Goal: Information Seeking & Learning: Learn about a topic

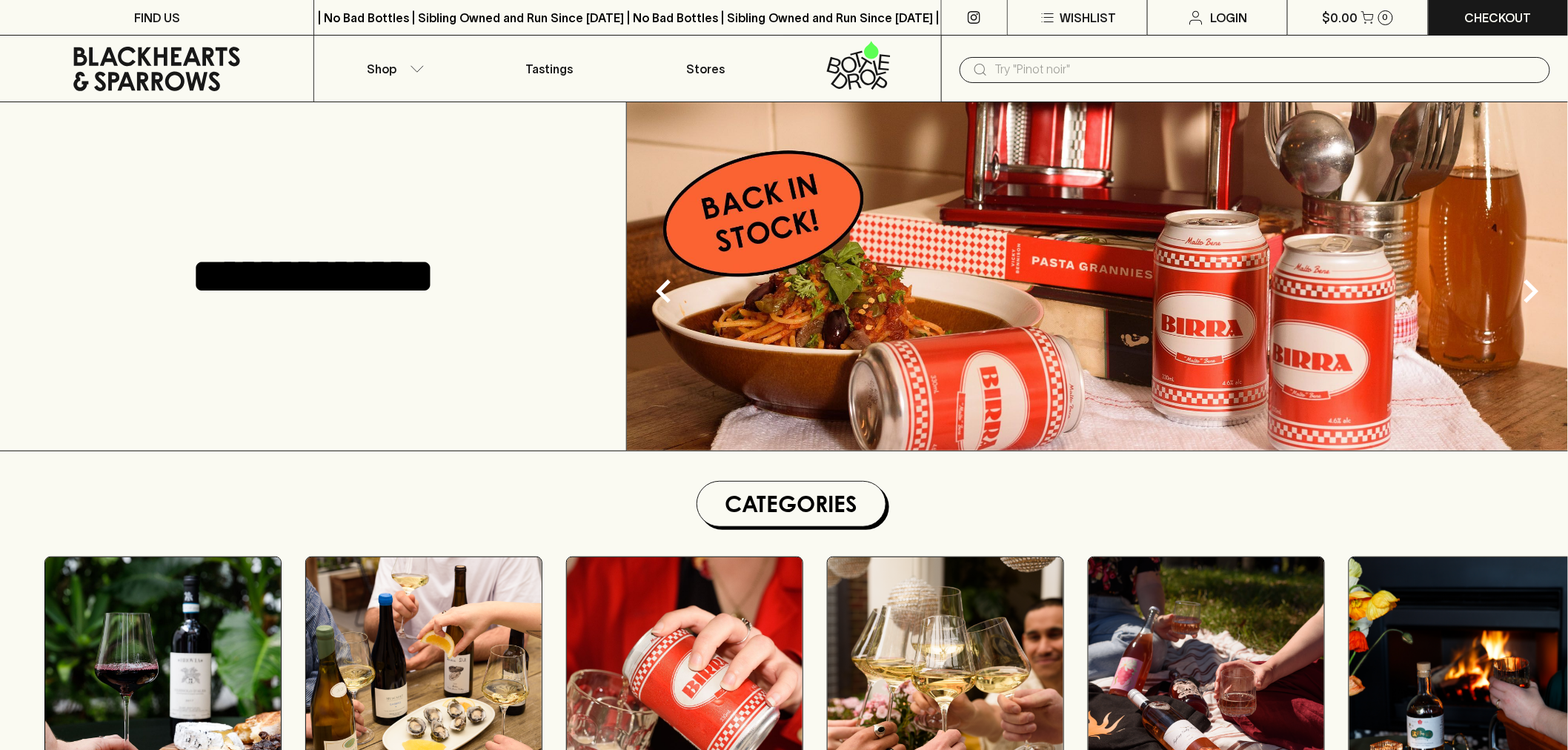
click at [1051, 78] on input "text" at bounding box center [1267, 70] width 543 height 24
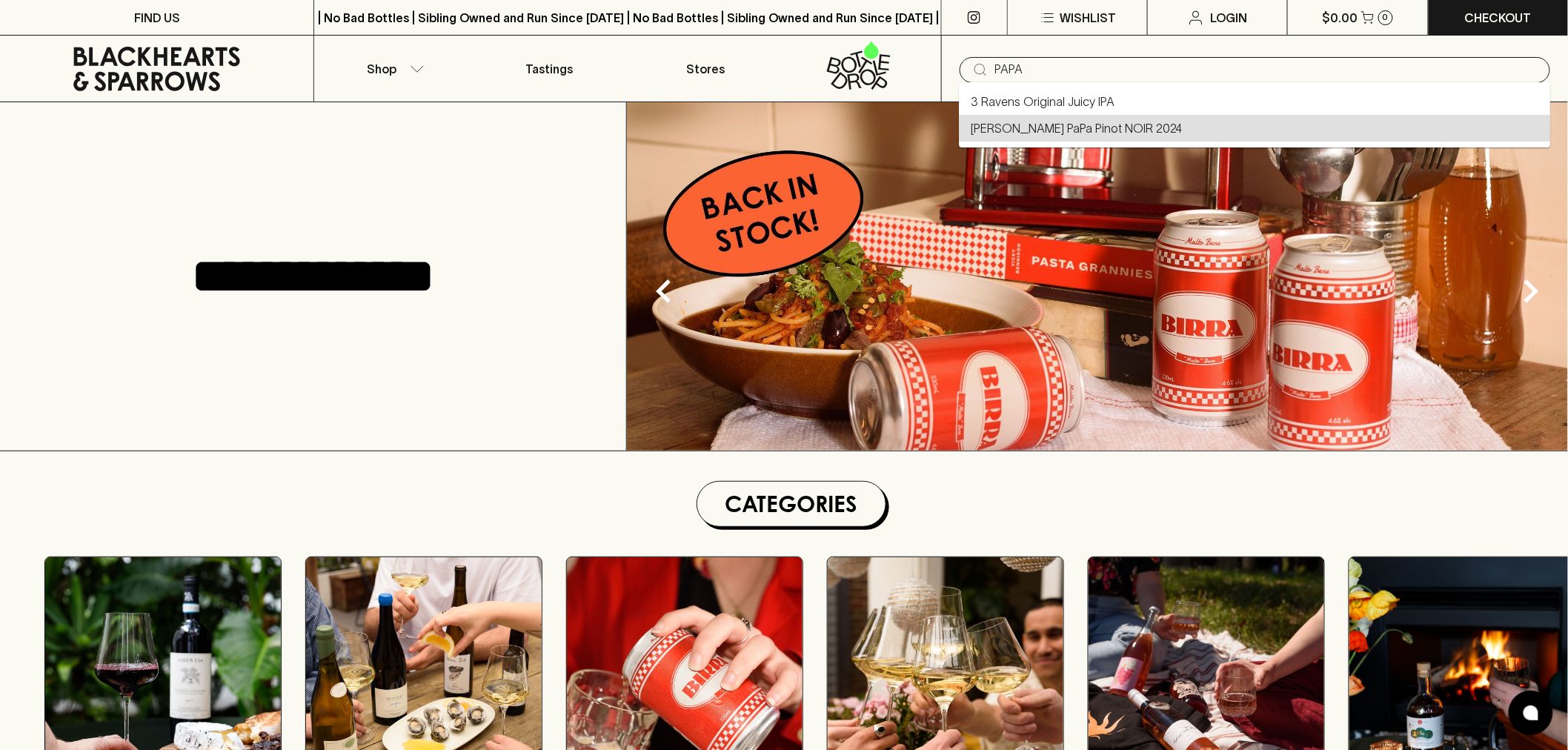
type input "[PERSON_NAME] PaPa Pinot NOIR 2024"
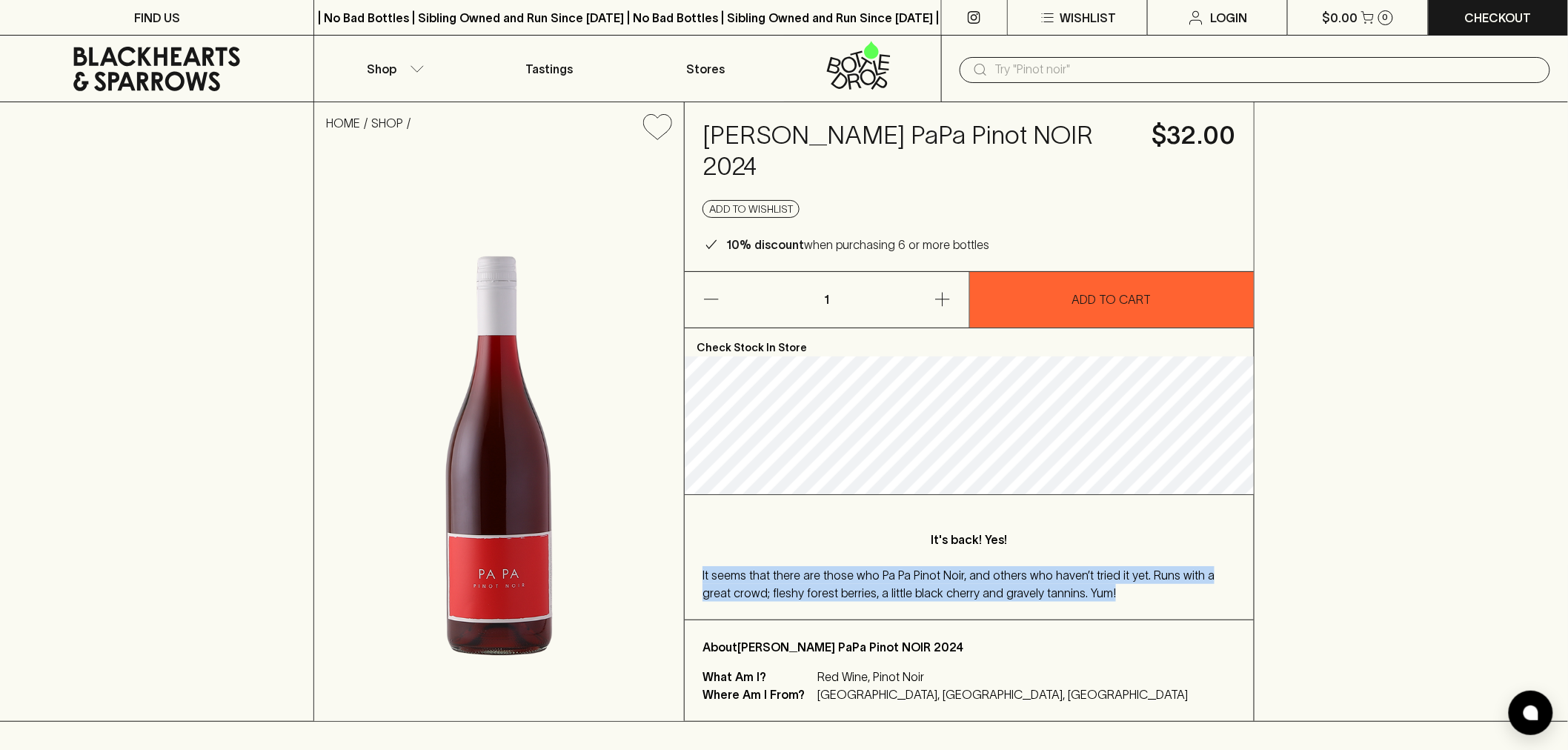
drag, startPoint x: 1142, startPoint y: 605, endPoint x: 689, endPoint y: 572, distance: 454.2
click at [689, 572] on div "It's back! Yes! It seems that there are those who Pa Pa Pinot Noir, and others …" at bounding box center [969, 557] width 570 height 124
click at [1039, 584] on div "It seems that there are those who Pa Pa Pinot Noir, and others who haven’t trie…" at bounding box center [969, 584] width 533 height 36
click at [1087, 594] on div "It seems that there are those who Pa Pa Pinot Noir, and others who haven’t trie…" at bounding box center [969, 584] width 533 height 36
click at [1040, 599] on div "It seems that there are those who Pa Pa Pinot Noir, and others who haven’t trie…" at bounding box center [969, 584] width 533 height 36
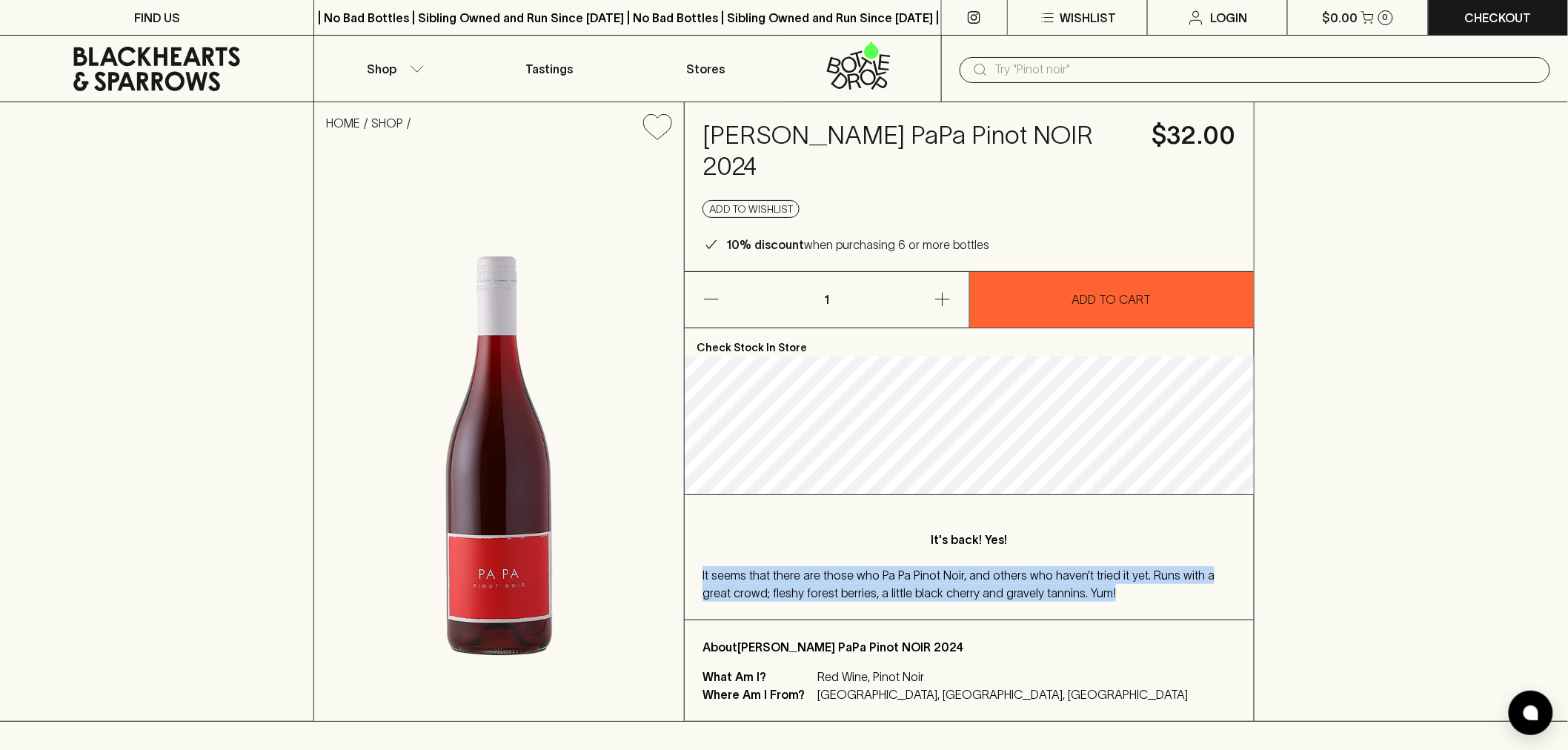
drag, startPoint x: 1082, startPoint y: 600, endPoint x: 701, endPoint y: 575, distance: 381.8
click at [701, 575] on div "It's back! Yes! It seems that there are those who Pa Pa Pinot Noir, and others …" at bounding box center [969, 557] width 570 height 124
click at [1156, 587] on div "It seems that there are those who Pa Pa Pinot Noir, and others who haven’t trie…" at bounding box center [969, 584] width 533 height 36
click at [1121, 593] on div "It seems that there are those who Pa Pa Pinot Noir, and others who haven’t trie…" at bounding box center [969, 584] width 533 height 36
drag, startPoint x: 1104, startPoint y: 598, endPoint x: 686, endPoint y: 575, distance: 418.6
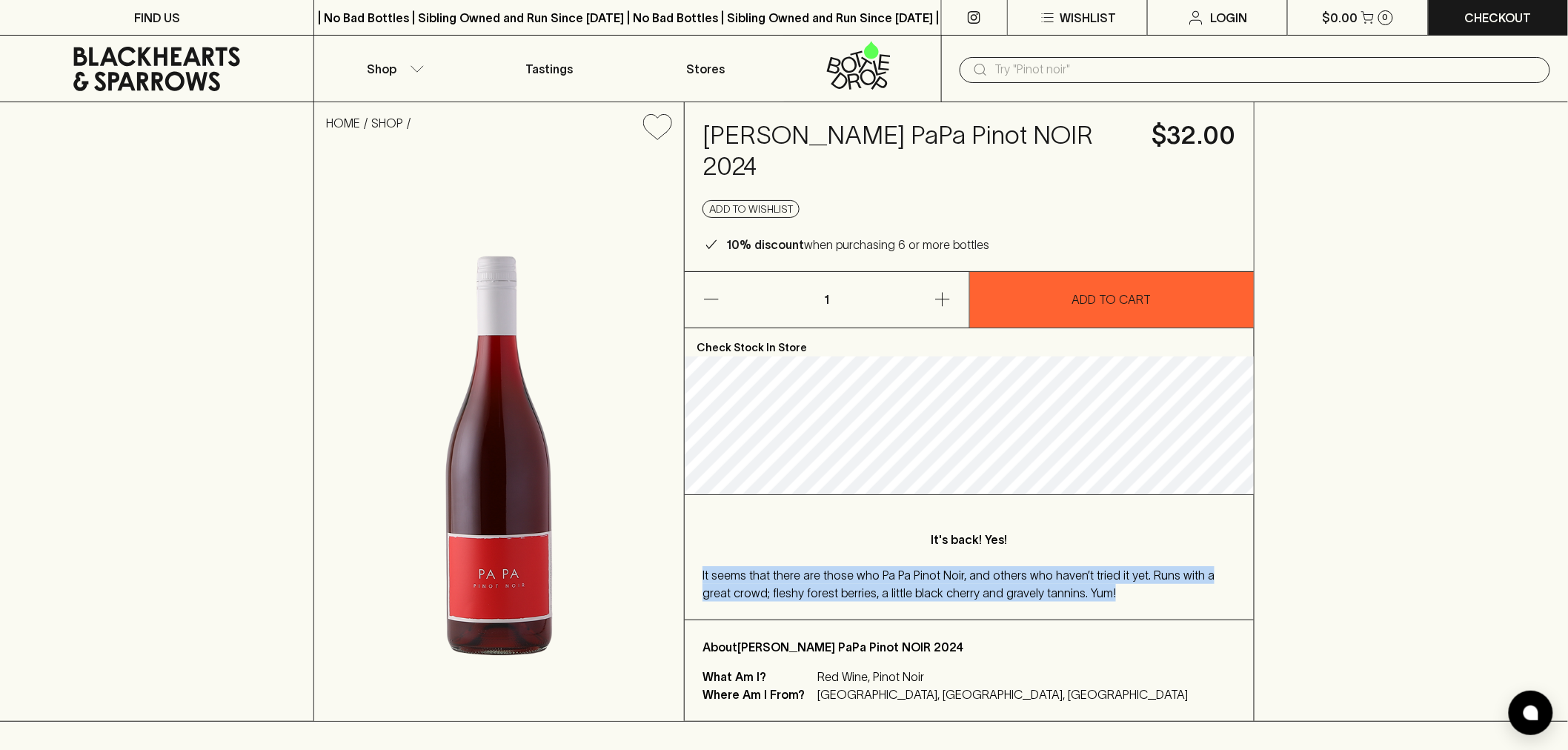
click at [686, 575] on div "It's back! Yes! It seems that there are those who Pa Pa Pinot Noir, and others …" at bounding box center [969, 557] width 570 height 124
click at [1073, 582] on div "It seems that there are those who Pa Pa Pinot Noir, and others who haven’t trie…" at bounding box center [969, 584] width 533 height 36
click at [1079, 593] on div "It seems that there are those who Pa Pa Pinot Noir, and others who haven’t trie…" at bounding box center [969, 584] width 533 height 36
drag, startPoint x: 1085, startPoint y: 602, endPoint x: 694, endPoint y: 568, distance: 392.5
click at [694, 568] on div "It's back! Yes! It seems that there are those who Pa Pa Pinot Noir, and others …" at bounding box center [969, 557] width 570 height 124
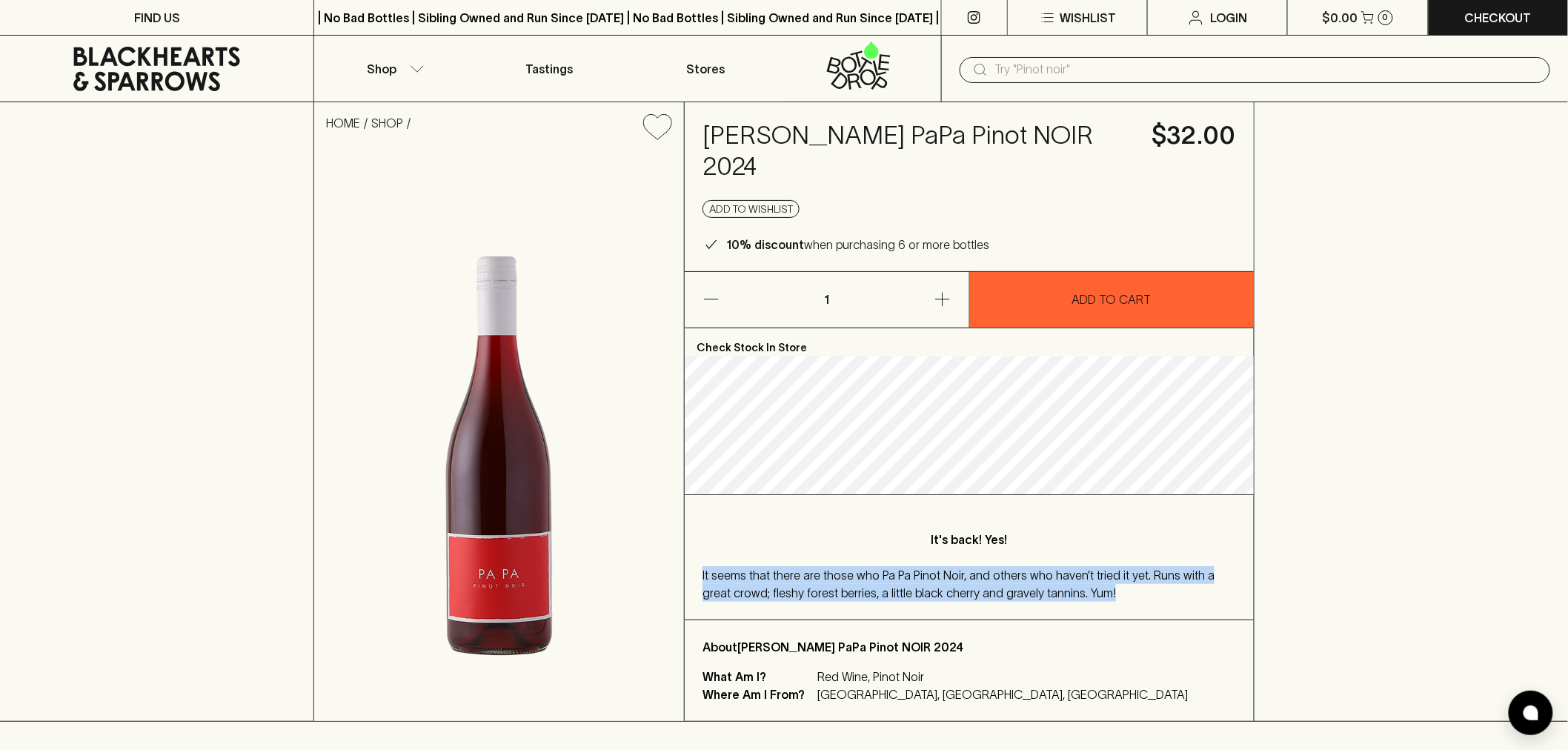
click at [1165, 599] on div "It seems that there are those who Pa Pa Pinot Noir, and others who haven’t trie…" at bounding box center [969, 584] width 533 height 36
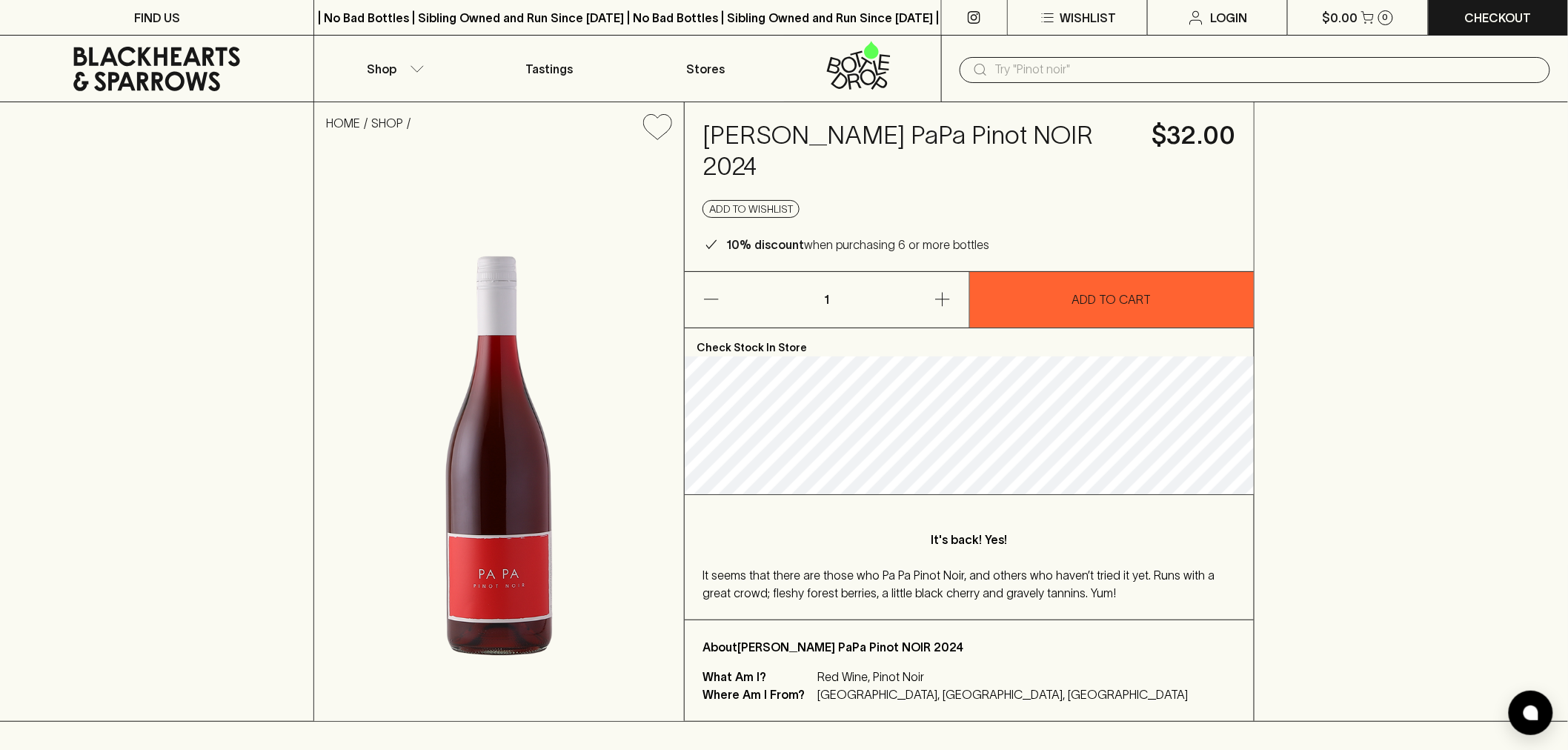
drag, startPoint x: 764, startPoint y: 165, endPoint x: 705, endPoint y: 144, distance: 62.6
click at [705, 144] on h4 "[PERSON_NAME] PaPa Pinot NOIR 2024" at bounding box center [918, 151] width 432 height 63
click at [747, 148] on h4 "[PERSON_NAME] PaPa Pinot NOIR 2024" at bounding box center [918, 151] width 432 height 63
drag, startPoint x: 752, startPoint y: 166, endPoint x: 707, endPoint y: 141, distance: 51.5
click at [707, 141] on h4 "[PERSON_NAME] PaPa Pinot NOIR 2024" at bounding box center [918, 151] width 432 height 63
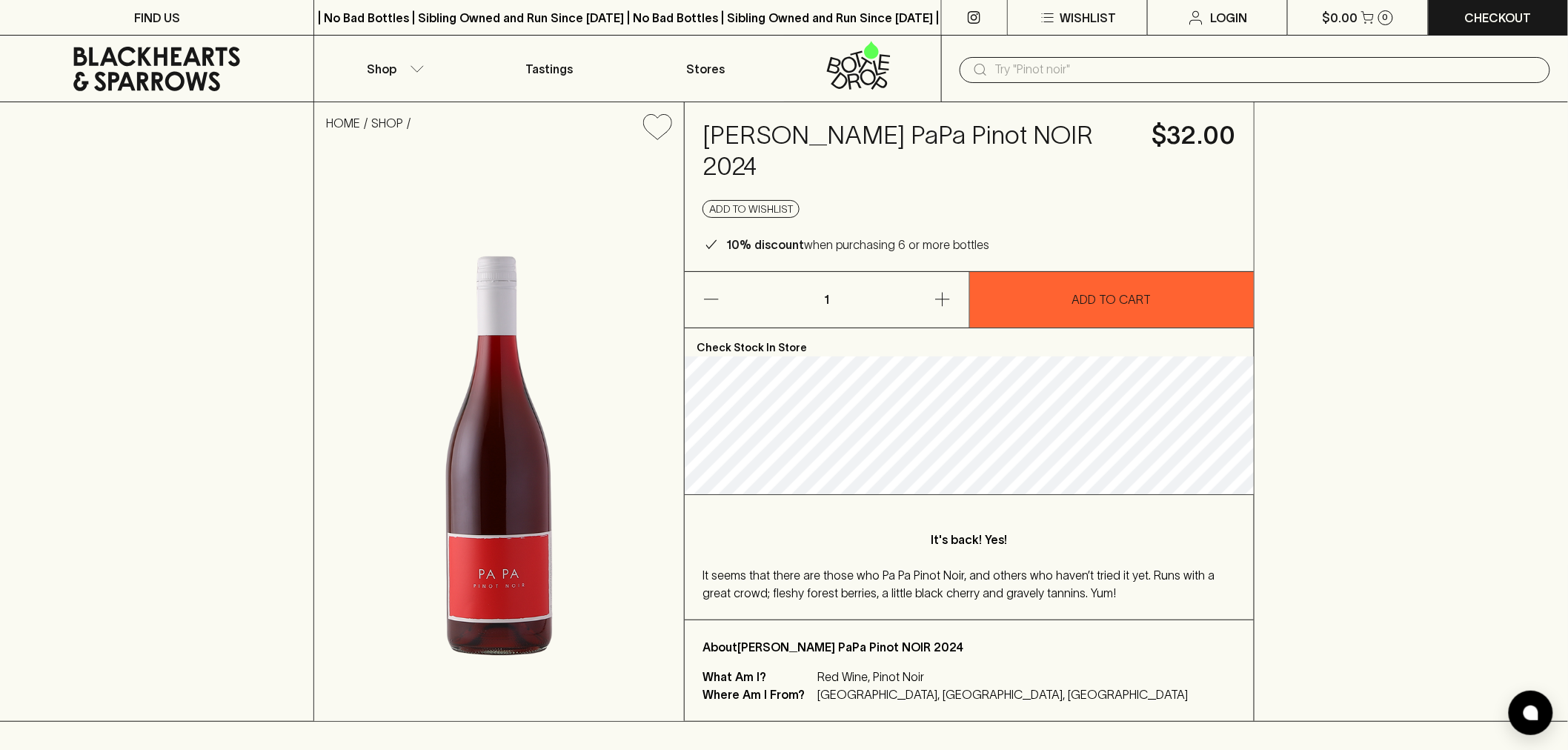
click at [786, 147] on h4 "[PERSON_NAME] PaPa Pinot NOIR 2024" at bounding box center [918, 151] width 432 height 63
drag, startPoint x: 773, startPoint y: 164, endPoint x: 705, endPoint y: 142, distance: 71.5
click at [705, 142] on h4 "[PERSON_NAME] PaPa Pinot NOIR 2024" at bounding box center [918, 151] width 432 height 63
click at [771, 149] on h4 "[PERSON_NAME] PaPa Pinot NOIR 2024" at bounding box center [918, 151] width 432 height 63
drag, startPoint x: 767, startPoint y: 166, endPoint x: 708, endPoint y: 137, distance: 65.7
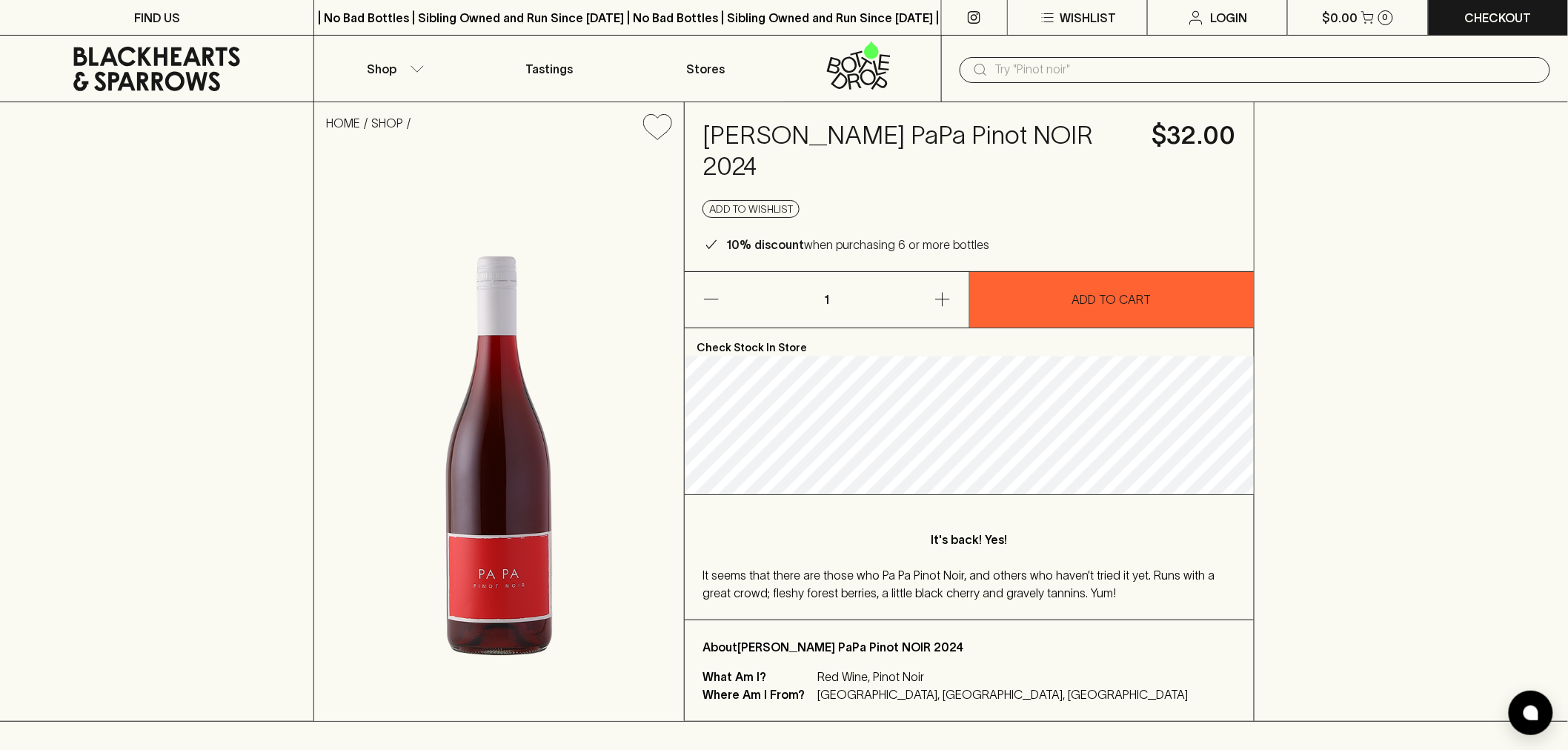
click at [708, 137] on h4 "[PERSON_NAME] PaPa Pinot NOIR 2024" at bounding box center [918, 151] width 432 height 63
click at [774, 144] on h4 "[PERSON_NAME] PaPa Pinot NOIR 2024" at bounding box center [918, 151] width 432 height 63
drag, startPoint x: 766, startPoint y: 168, endPoint x: 708, endPoint y: 134, distance: 67.2
click at [708, 134] on h4 "[PERSON_NAME] PaPa Pinot NOIR 2024" at bounding box center [918, 151] width 432 height 63
click at [784, 154] on h4 "[PERSON_NAME] PaPa Pinot NOIR 2024" at bounding box center [918, 151] width 432 height 63
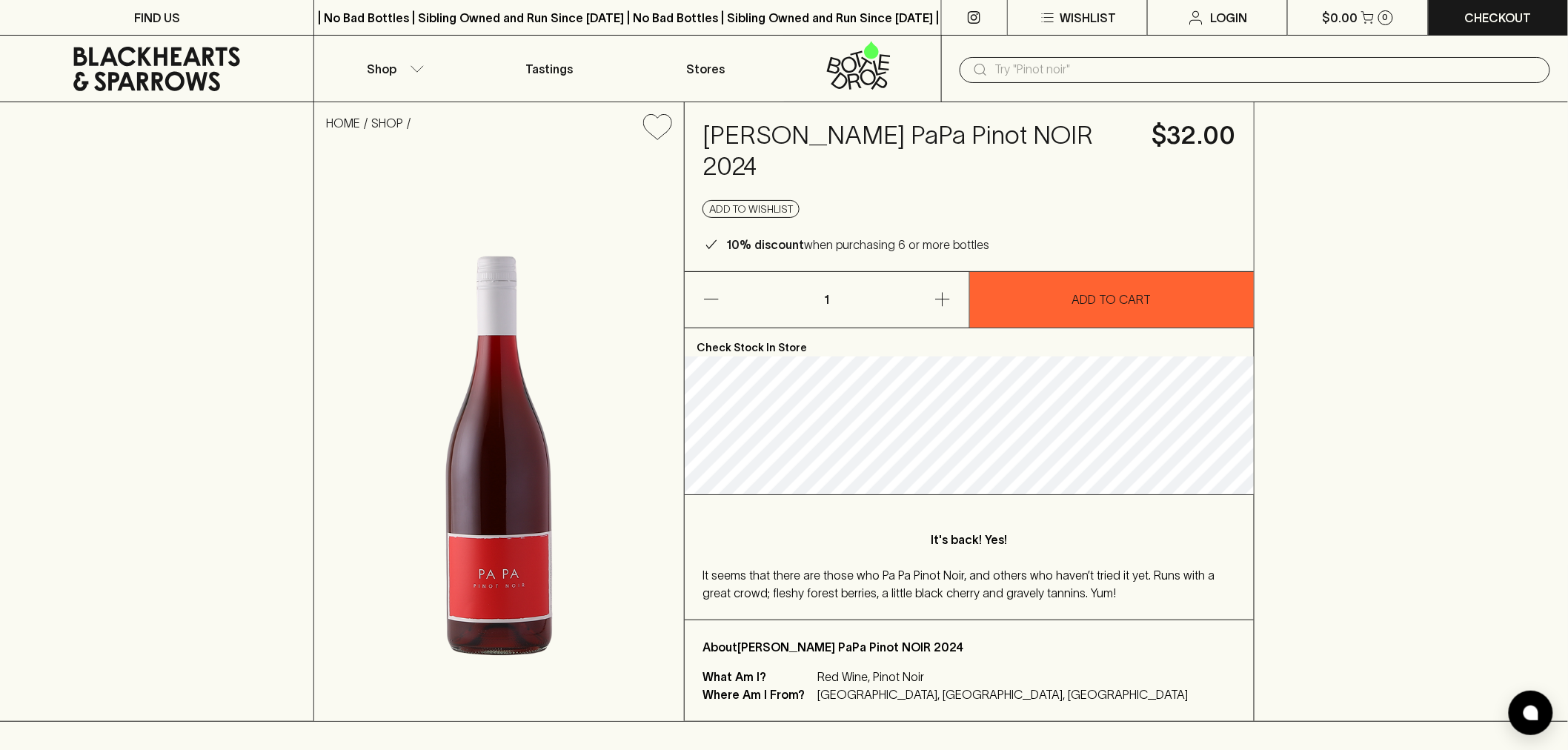
drag, startPoint x: 768, startPoint y: 165, endPoint x: 709, endPoint y: 136, distance: 65.7
click at [709, 136] on h4 "[PERSON_NAME] PaPa Pinot NOIR 2024" at bounding box center [918, 151] width 432 height 63
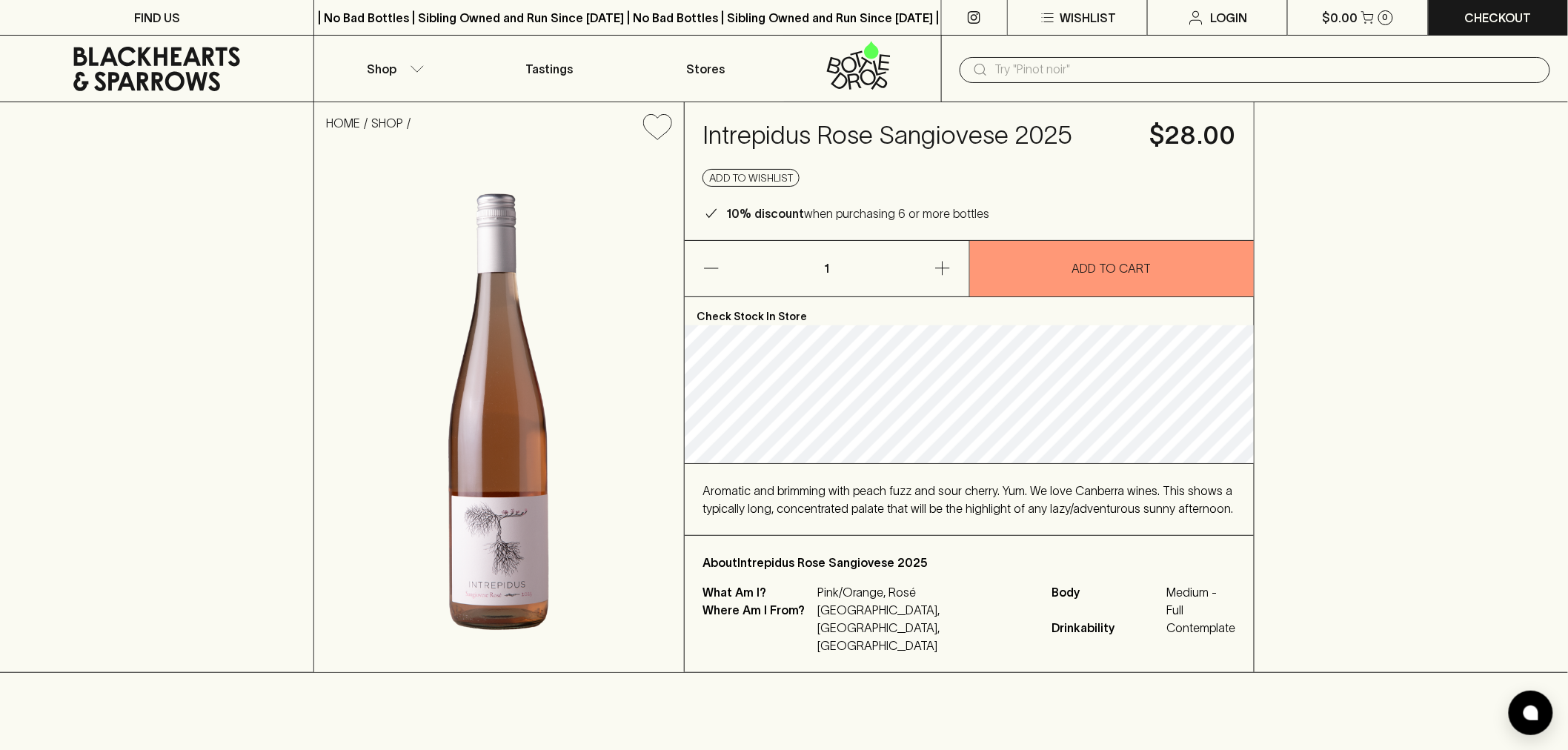
click at [776, 134] on h4 "Intrepidus Rose Sangiovese 2025" at bounding box center [917, 135] width 430 height 31
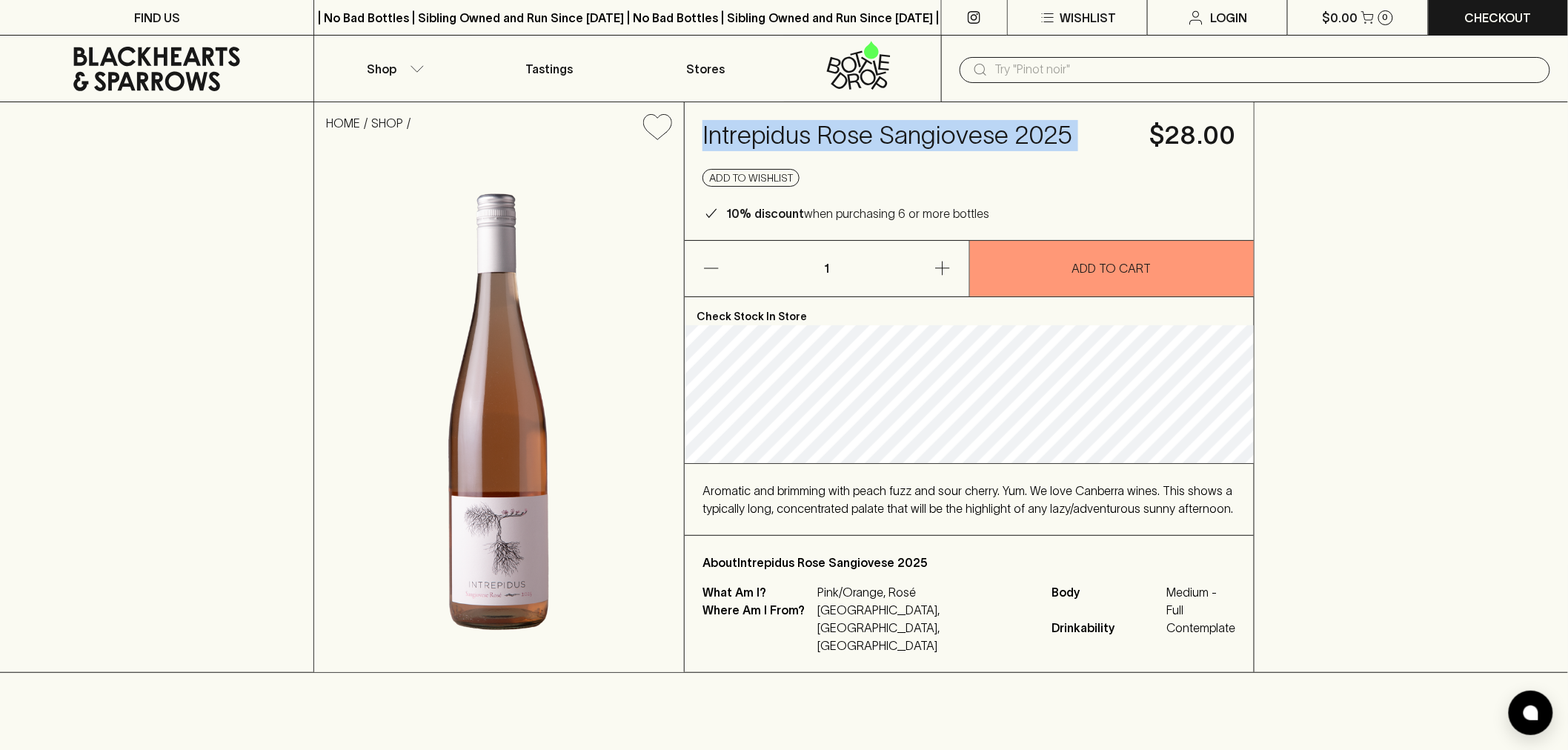
click at [776, 134] on h4 "Intrepidus Rose Sangiovese 2025" at bounding box center [917, 135] width 430 height 31
